Goal: Information Seeking & Learning: Get advice/opinions

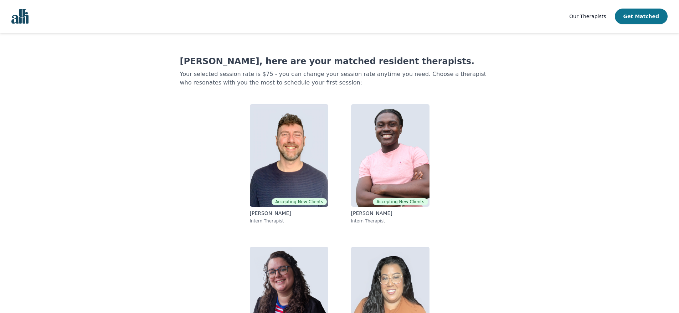
click at [630, 19] on button "Get Matched" at bounding box center [641, 17] width 53 height 16
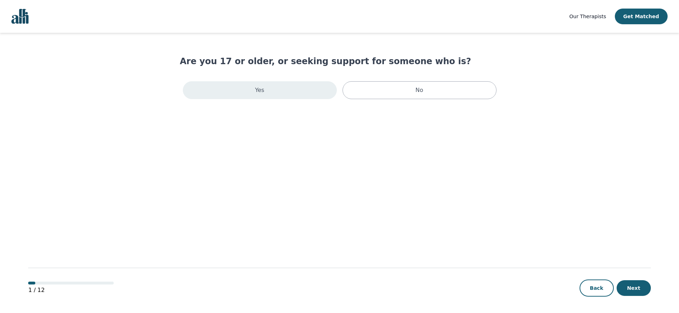
click at [315, 87] on div "Yes" at bounding box center [260, 90] width 154 height 18
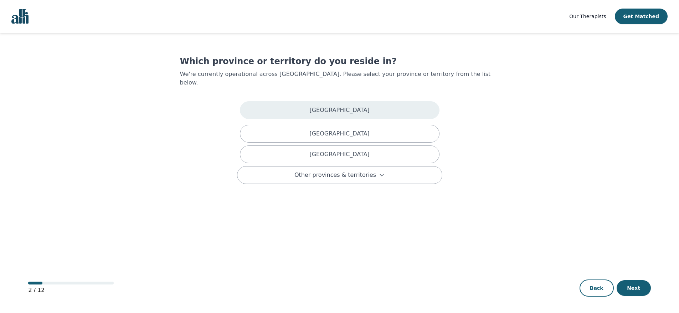
click at [330, 102] on div "[GEOGRAPHIC_DATA]" at bounding box center [340, 110] width 200 height 18
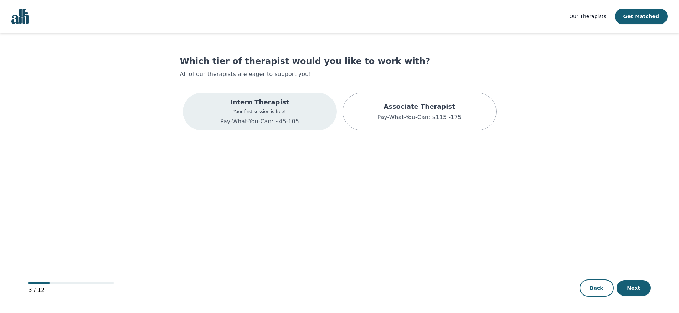
click at [322, 122] on div "Intern Therapist Your first session is free! Pay-What-You-Can: $45-105" at bounding box center [260, 112] width 154 height 38
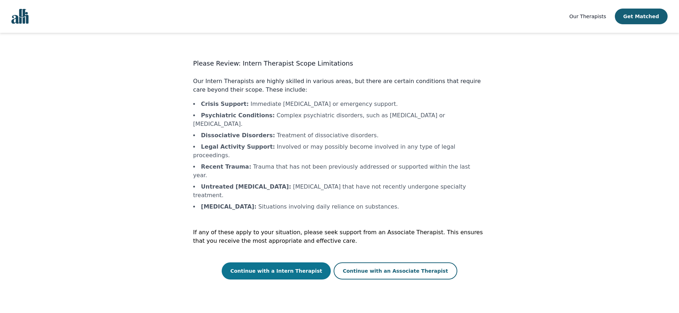
click at [308, 262] on button "Continue with a Intern Therapist" at bounding box center [276, 270] width 109 height 17
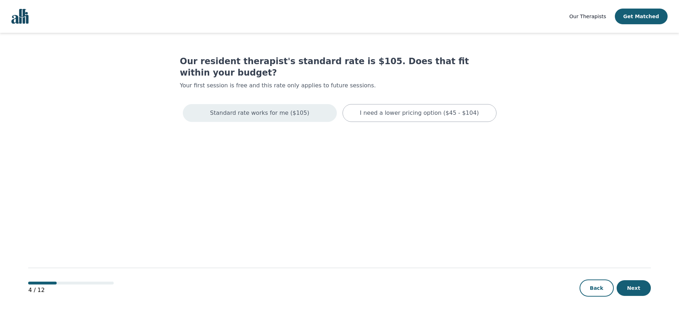
click at [317, 104] on div "Standard rate works for me ($105)" at bounding box center [260, 113] width 154 height 18
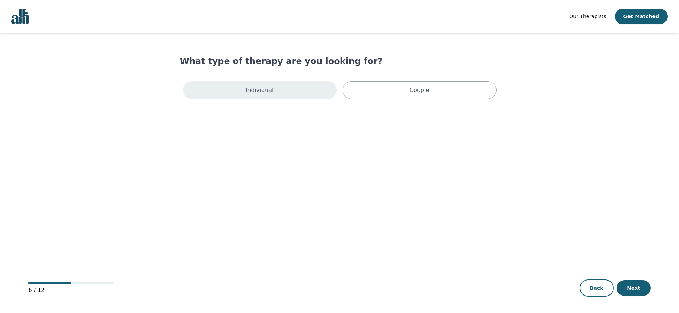
click at [289, 90] on div "Individual" at bounding box center [260, 90] width 154 height 18
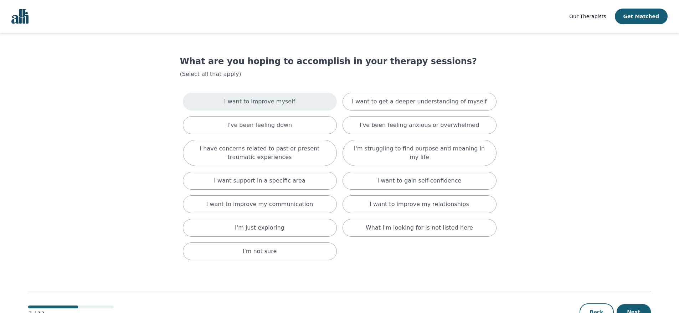
click at [305, 102] on div "I want to improve myself" at bounding box center [260, 102] width 154 height 18
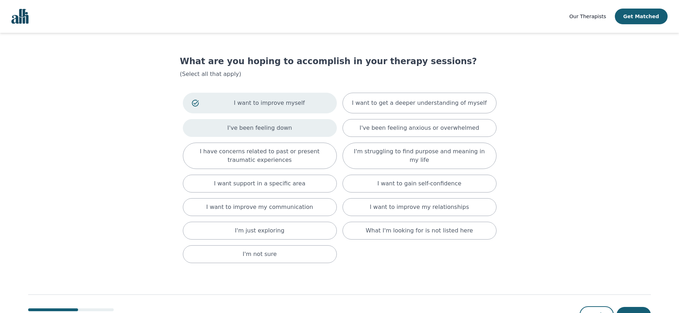
click at [305, 127] on div "I've been feeling down" at bounding box center [260, 128] width 154 height 18
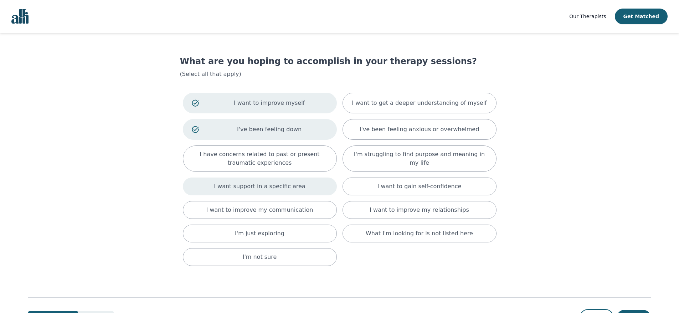
click at [310, 184] on div "I want support in a specific area" at bounding box center [260, 187] width 154 height 18
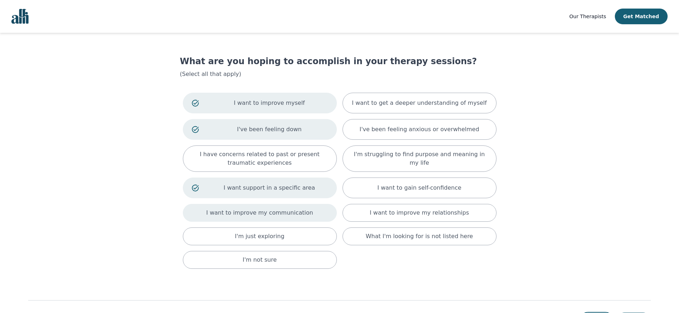
click at [310, 211] on div "I want to improve my communication" at bounding box center [260, 213] width 154 height 18
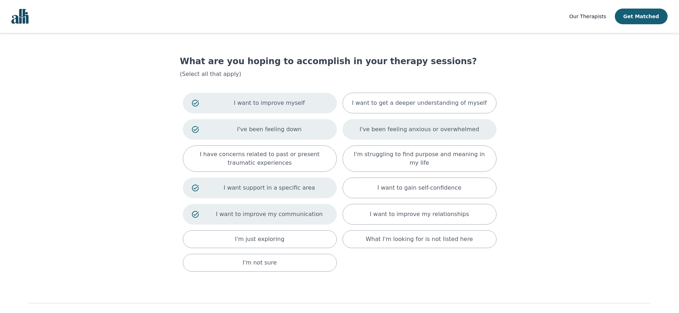
click at [363, 132] on div "I've been feeling anxious or overwhelmed" at bounding box center [420, 129] width 154 height 21
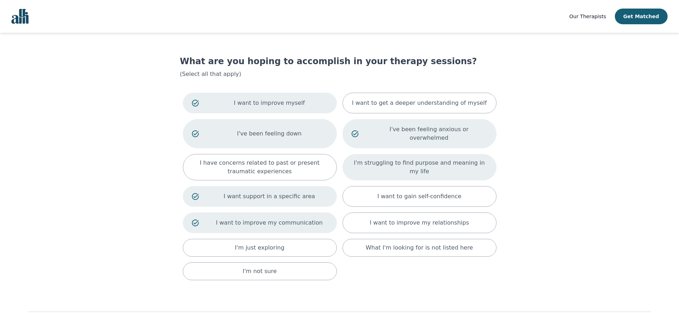
click at [358, 164] on div "I'm struggling to find purpose and meaning in my life" at bounding box center [420, 167] width 154 height 26
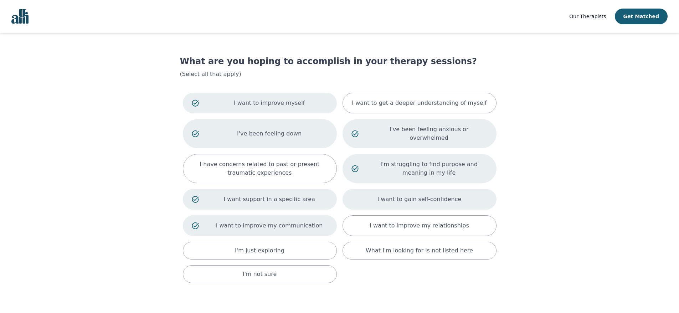
click at [359, 190] on div "I want to gain self-confidence" at bounding box center [420, 199] width 154 height 21
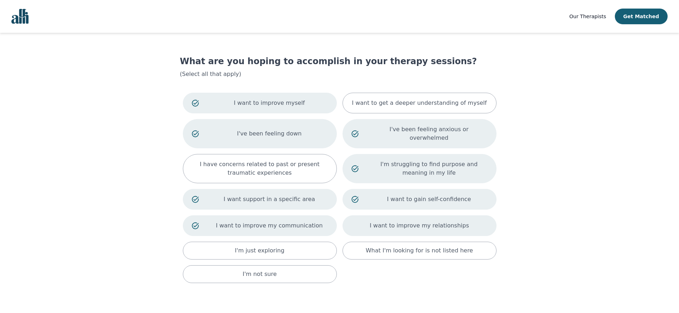
click at [453, 221] on p "I want to improve my relationships" at bounding box center [419, 225] width 99 height 9
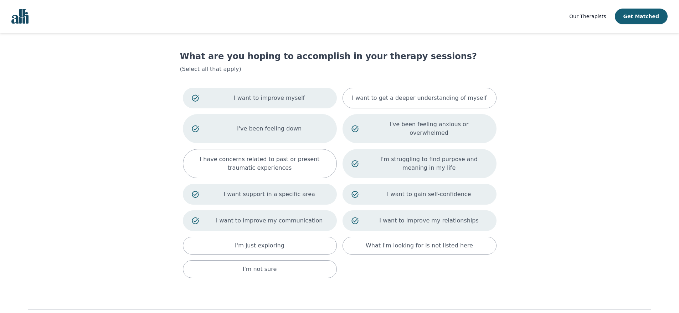
scroll to position [39, 0]
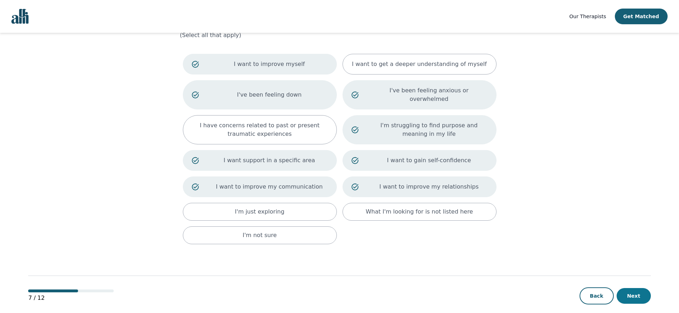
drag, startPoint x: 638, startPoint y: 290, endPoint x: 633, endPoint y: 290, distance: 5.4
click at [638, 290] on button "Next" at bounding box center [634, 296] width 34 height 16
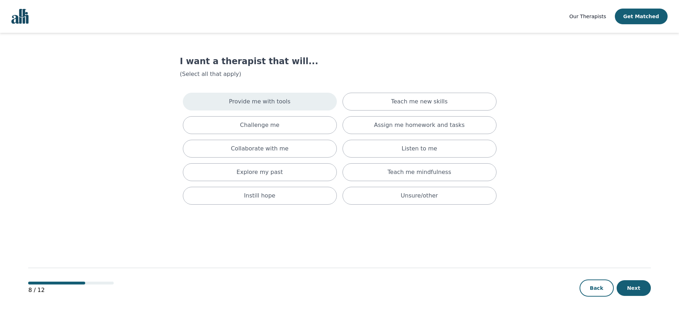
click at [303, 102] on div "Provide me with tools" at bounding box center [260, 102] width 154 height 18
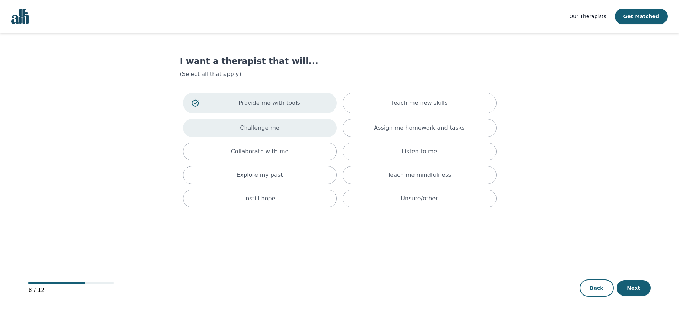
click at [312, 132] on div "Challenge me" at bounding box center [260, 128] width 154 height 18
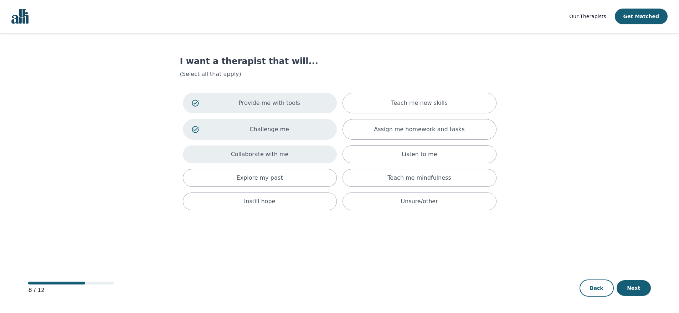
click at [309, 155] on div "Collaborate with me" at bounding box center [260, 154] width 154 height 18
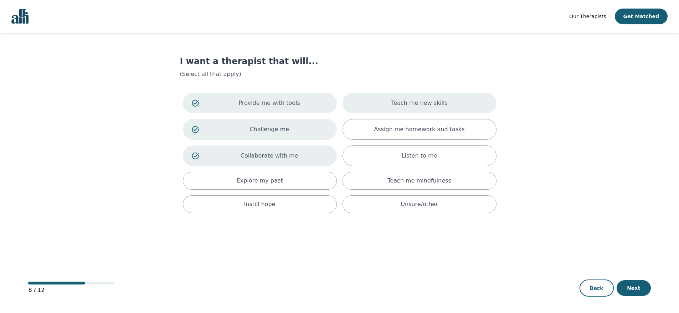
click at [384, 104] on div "Teach me new skills" at bounding box center [420, 103] width 154 height 21
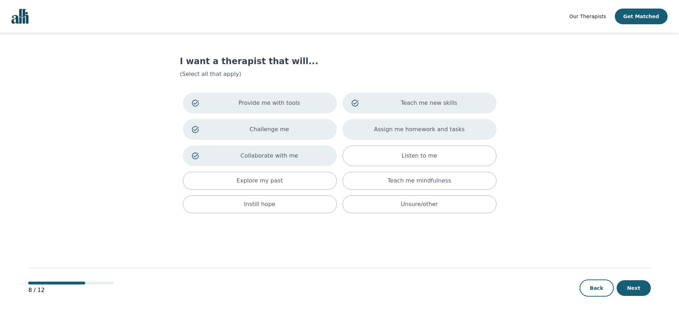
click at [361, 134] on div "Assign me homework and tasks" at bounding box center [420, 129] width 154 height 21
click at [638, 294] on button "Next" at bounding box center [634, 288] width 34 height 16
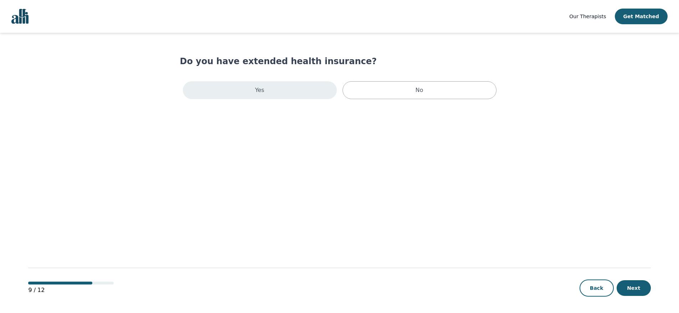
click at [278, 90] on div "Yes" at bounding box center [260, 90] width 154 height 18
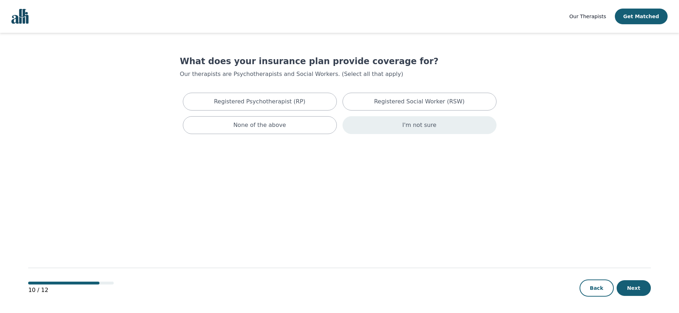
click at [364, 128] on div "I'm not sure" at bounding box center [420, 125] width 154 height 18
click at [624, 288] on button "Next" at bounding box center [634, 288] width 34 height 16
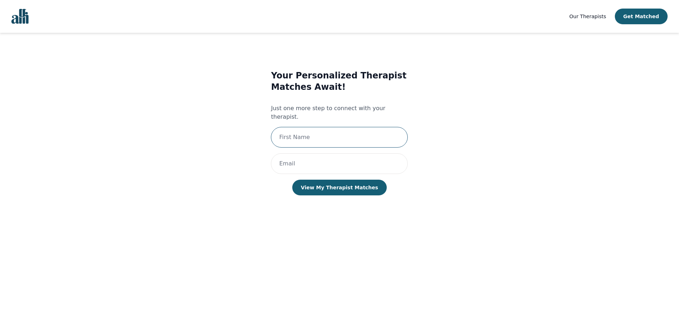
drag, startPoint x: 351, startPoint y: 136, endPoint x: 348, endPoint y: 132, distance: 4.5
click at [349, 134] on input "text" at bounding box center [339, 137] width 137 height 21
type input "[PERSON_NAME]"
click at [333, 153] on input "email" at bounding box center [339, 163] width 137 height 21
type input "[PERSON_NAME][EMAIL_ADDRESS][DOMAIN_NAME]"
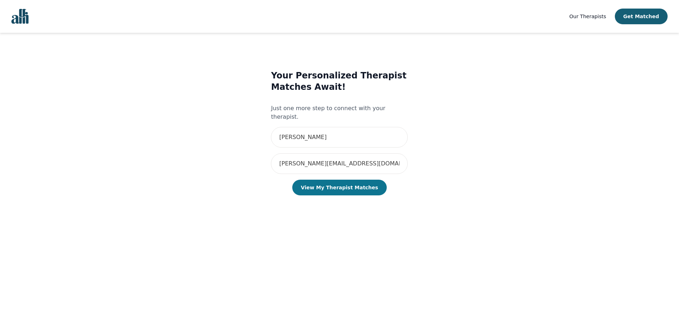
click at [340, 182] on button "View My Therapist Matches" at bounding box center [339, 188] width 95 height 16
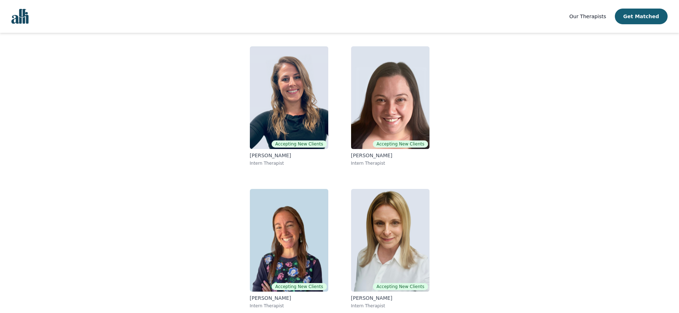
scroll to position [59, 0]
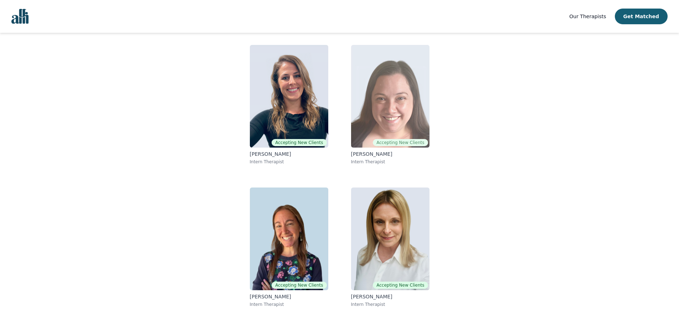
click at [372, 121] on img at bounding box center [390, 96] width 78 height 103
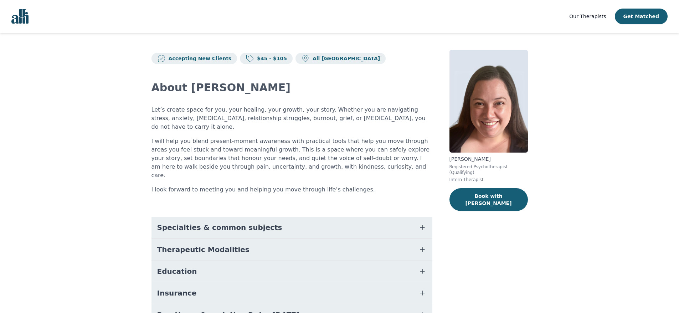
click at [228, 223] on span "Specialties & common subjects" at bounding box center [219, 228] width 125 height 10
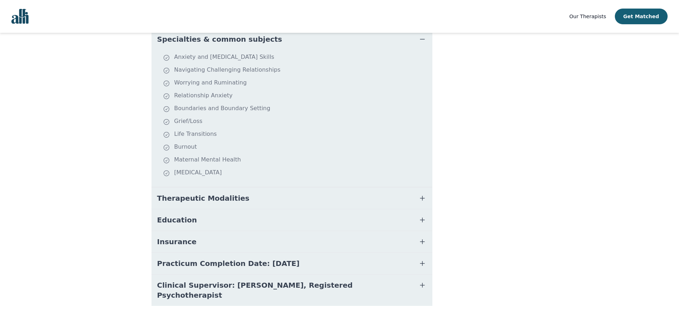
scroll to position [57, 0]
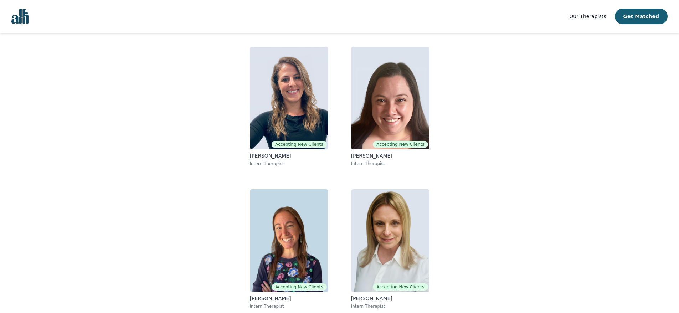
scroll to position [45, 0]
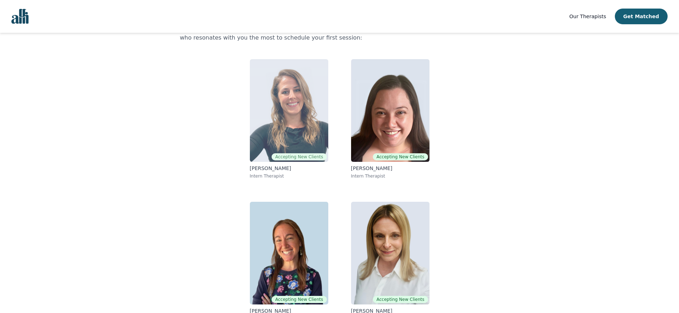
click at [282, 108] on img at bounding box center [289, 110] width 78 height 103
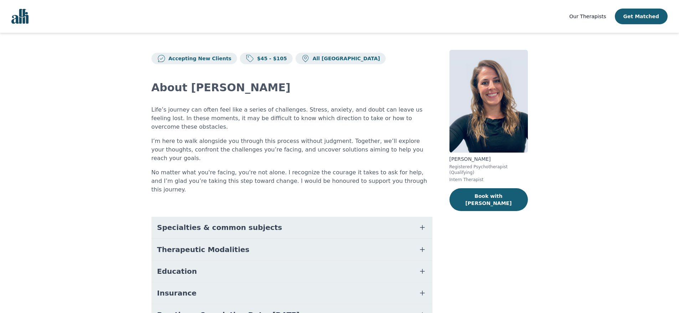
click at [276, 217] on button "Specialties & common subjects" at bounding box center [292, 227] width 281 height 21
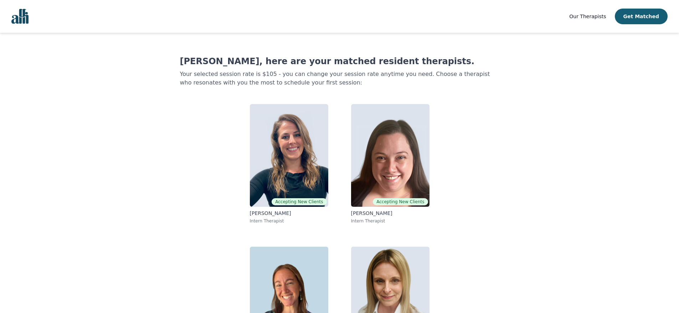
scroll to position [45, 0]
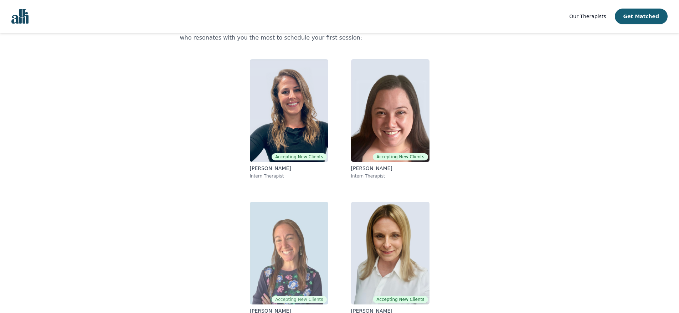
click at [294, 265] on img at bounding box center [289, 253] width 78 height 103
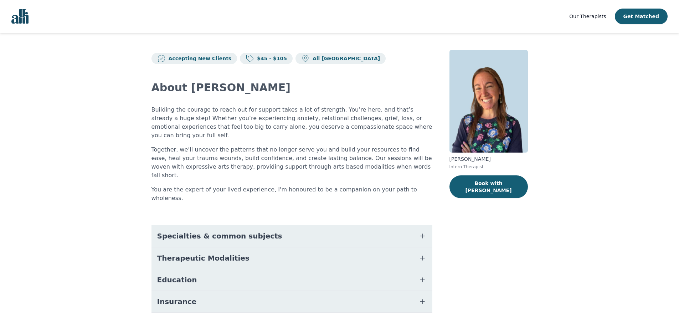
click at [251, 231] on span "Specialties & common subjects" at bounding box center [219, 236] width 125 height 10
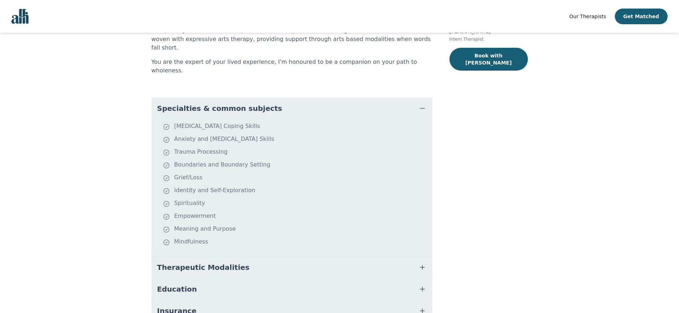
scroll to position [131, 0]
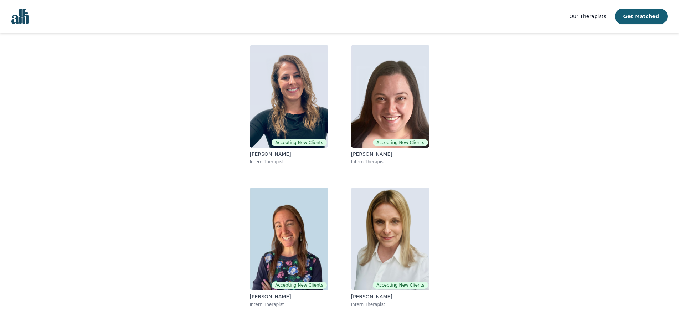
scroll to position [45, 0]
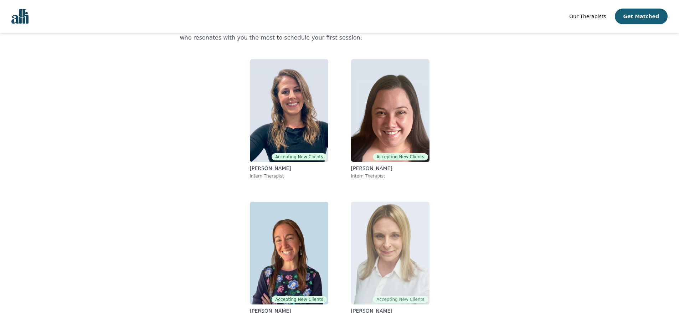
click at [399, 295] on img at bounding box center [390, 253] width 78 height 103
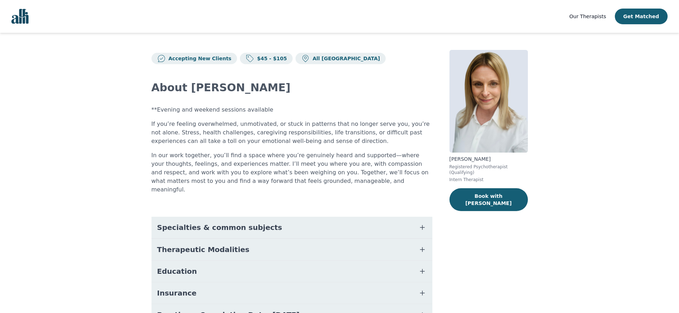
click at [346, 217] on button "Specialties & common subjects" at bounding box center [292, 227] width 281 height 21
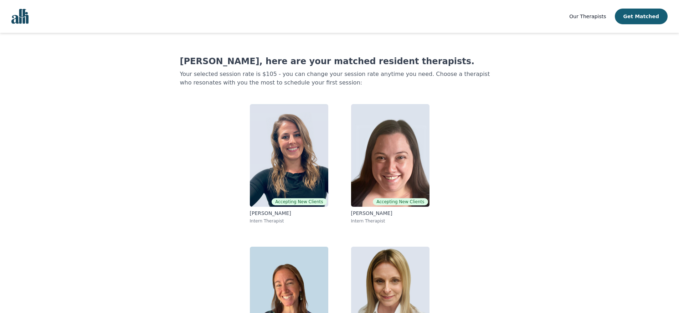
click at [592, 22] on div "Our Therapists Get Matched" at bounding box center [619, 17] width 98 height 16
click at [593, 16] on span "Our Therapists" at bounding box center [588, 17] width 37 height 6
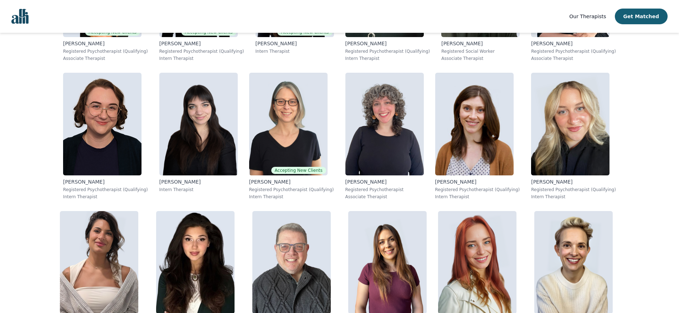
scroll to position [392, 0]
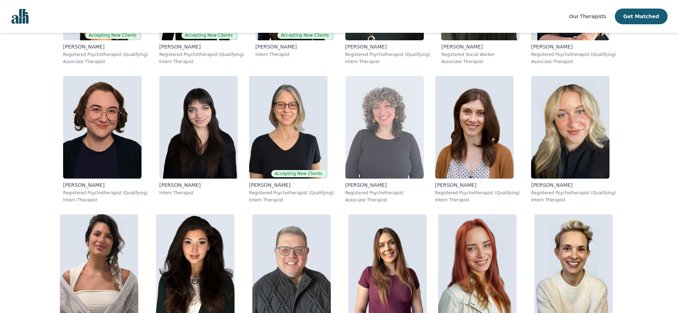
click at [346, 168] on img at bounding box center [385, 127] width 78 height 103
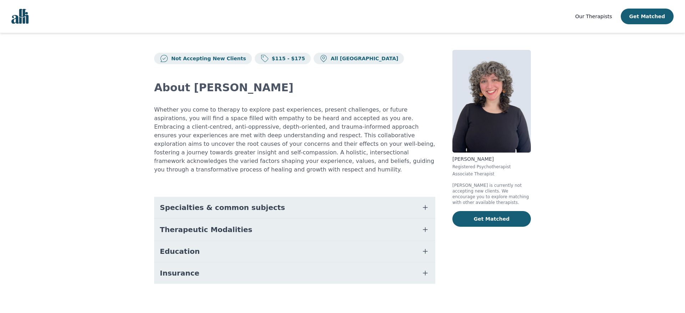
click at [189, 203] on span "Specialties & common subjects" at bounding box center [222, 208] width 125 height 10
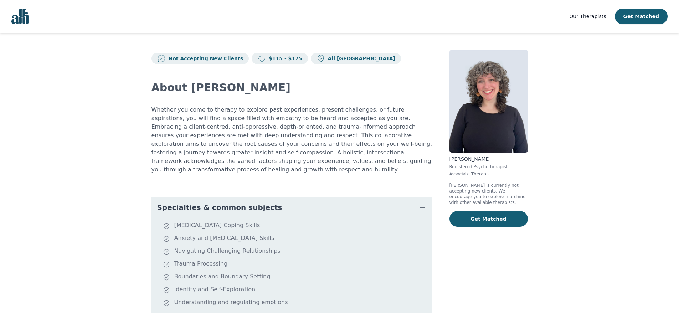
click at [23, 22] on img "Global" at bounding box center [19, 16] width 17 height 15
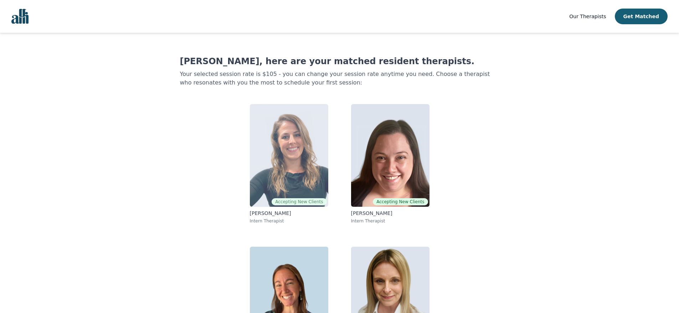
click at [325, 190] on img at bounding box center [289, 155] width 78 height 103
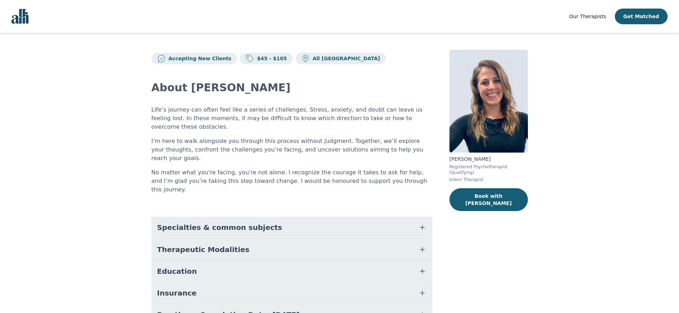
scroll to position [43, 0]
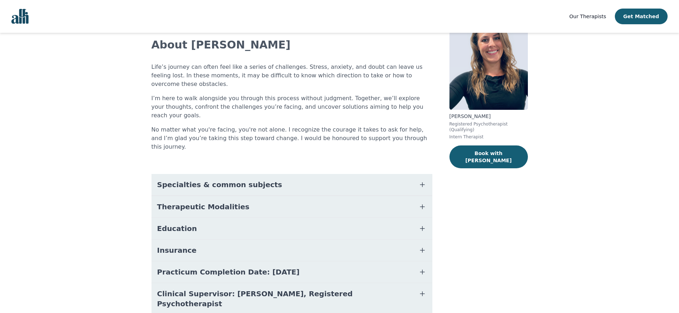
click at [325, 196] on button "Therapeutic Modalities" at bounding box center [292, 206] width 281 height 21
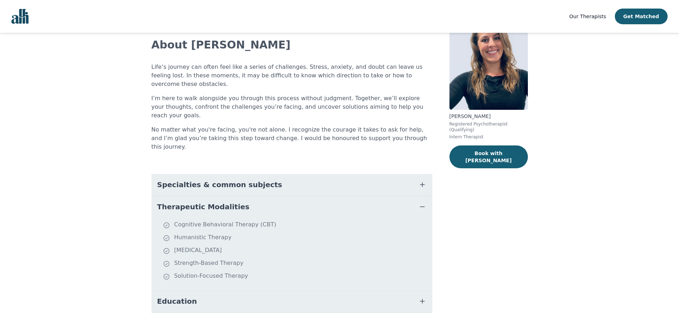
click at [325, 196] on button "Therapeutic Modalities" at bounding box center [292, 206] width 281 height 21
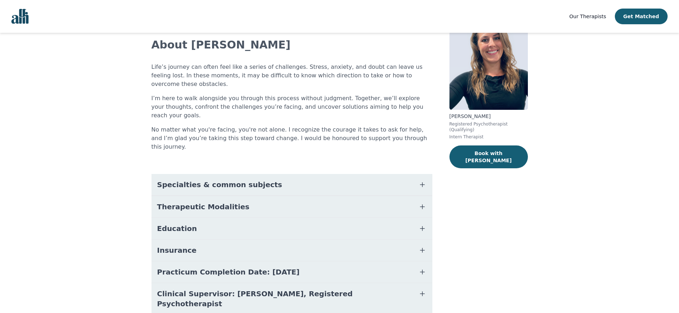
click at [300, 174] on button "Specialties & common subjects" at bounding box center [292, 184] width 281 height 21
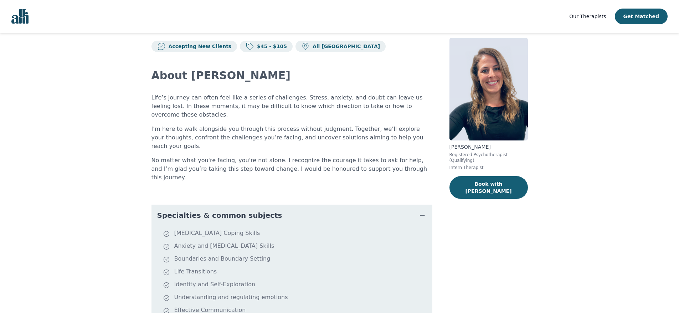
scroll to position [0, 0]
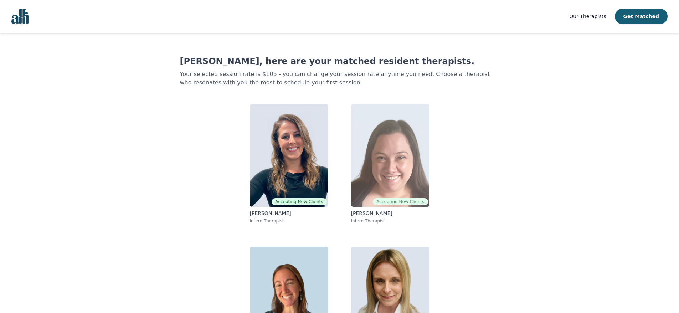
click at [374, 152] on img at bounding box center [390, 155] width 78 height 103
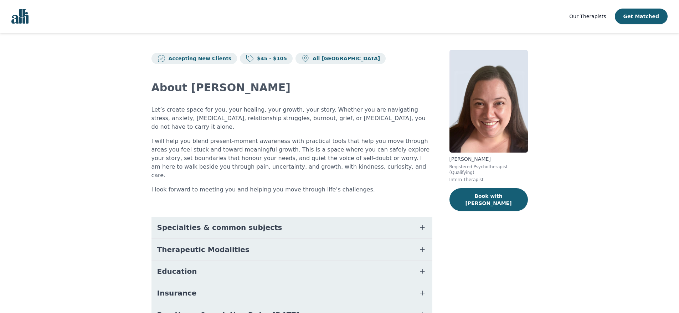
click at [397, 217] on button "Specialties & common subjects" at bounding box center [292, 227] width 281 height 21
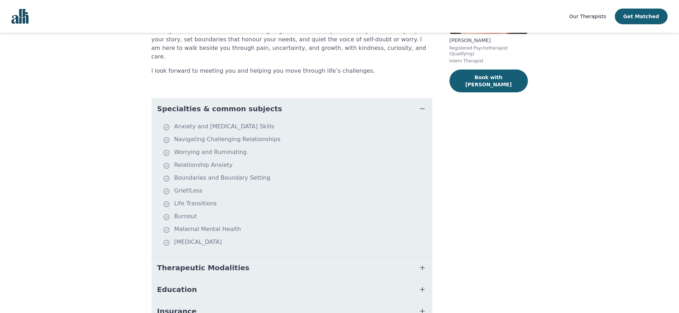
scroll to position [131, 0]
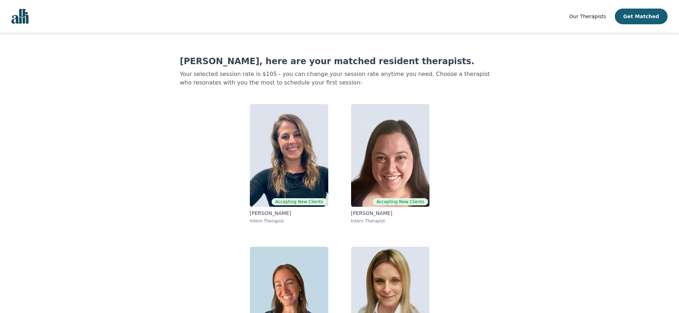
scroll to position [59, 0]
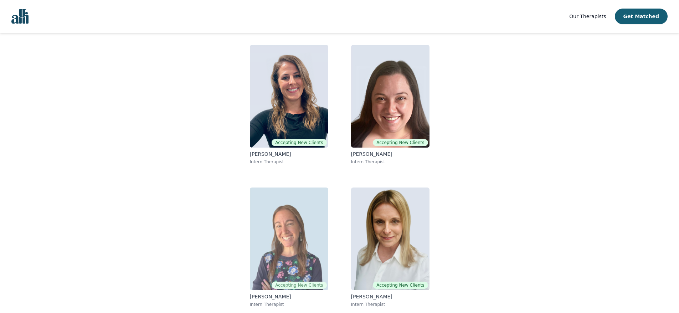
click at [303, 254] on img at bounding box center [289, 239] width 78 height 103
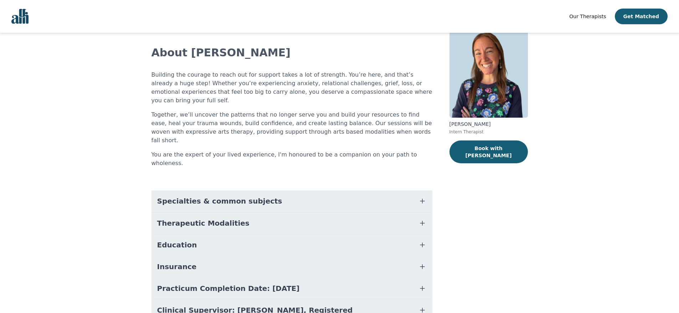
scroll to position [51, 0]
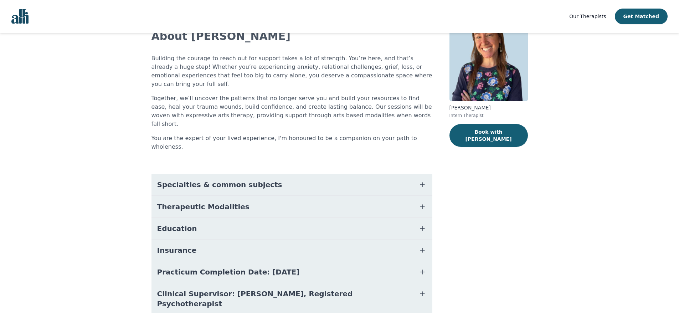
click at [262, 174] on button "Specialties & common subjects" at bounding box center [292, 184] width 281 height 21
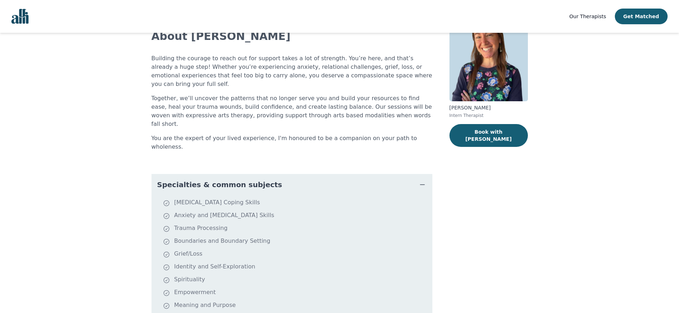
scroll to position [45, 0]
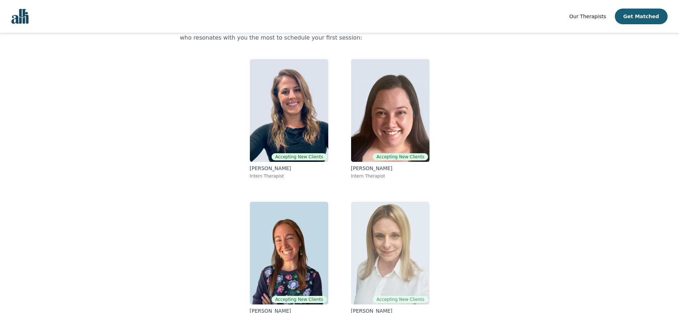
click at [391, 239] on img at bounding box center [390, 253] width 78 height 103
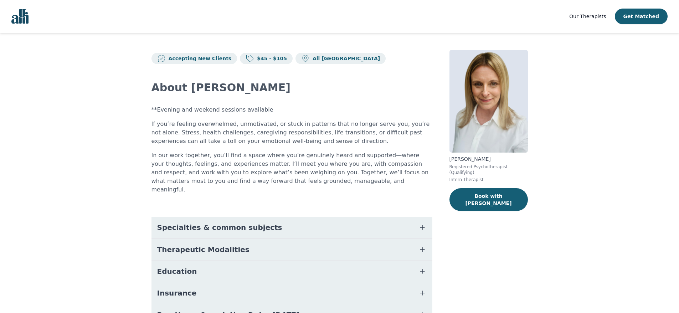
click at [390, 220] on button "Specialties & common subjects" at bounding box center [292, 227] width 281 height 21
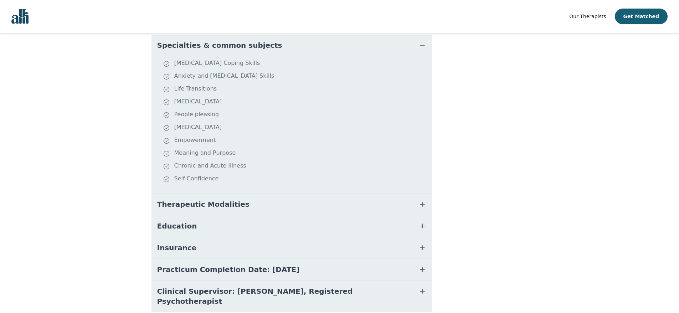
scroll to position [197, 0]
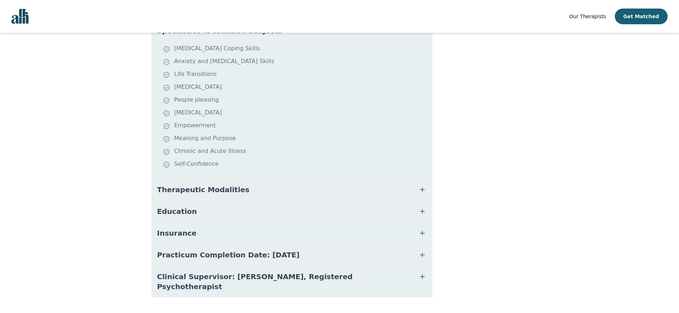
click at [183, 185] on span "Therapeutic Modalities" at bounding box center [203, 190] width 92 height 10
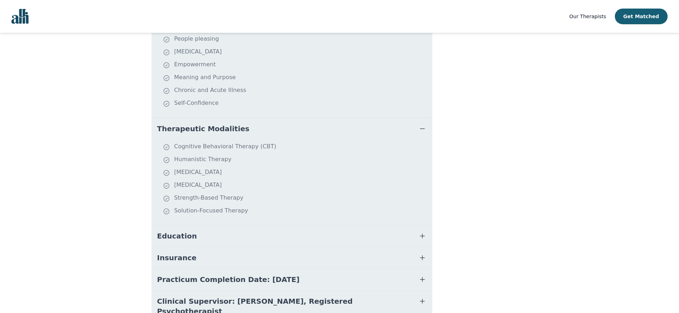
scroll to position [282, 0]
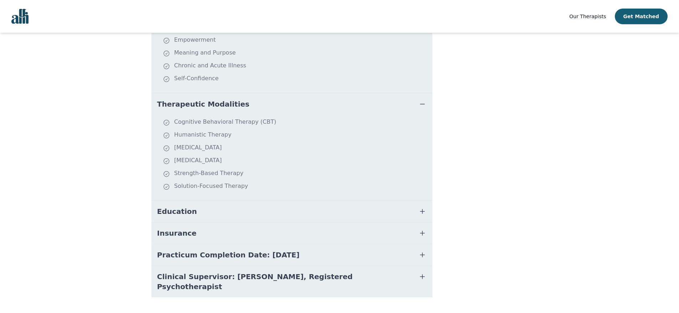
click at [187, 206] on span "Education" at bounding box center [177, 211] width 40 height 10
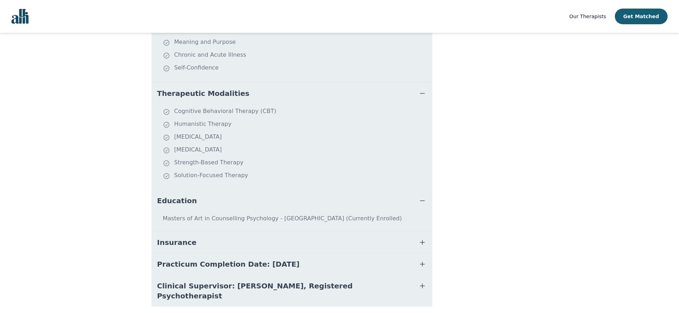
scroll to position [302, 0]
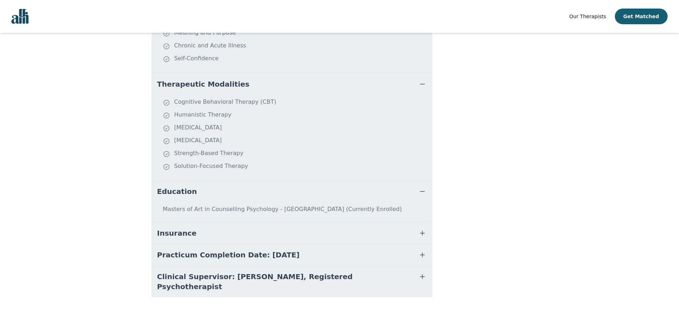
drag, startPoint x: 193, startPoint y: 228, endPoint x: 190, endPoint y: 229, distance: 3.7
click at [192, 229] on button "Insurance" at bounding box center [292, 233] width 281 height 21
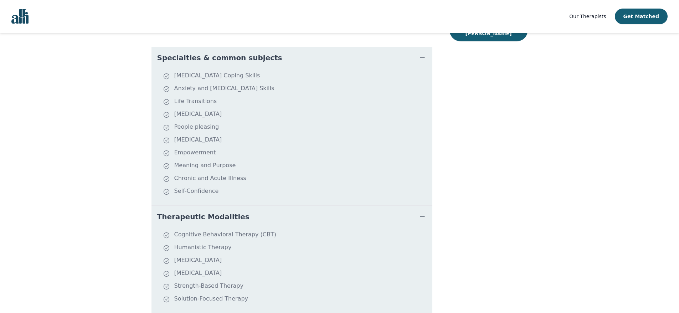
scroll to position [0, 0]
